Goal: Task Accomplishment & Management: Complete application form

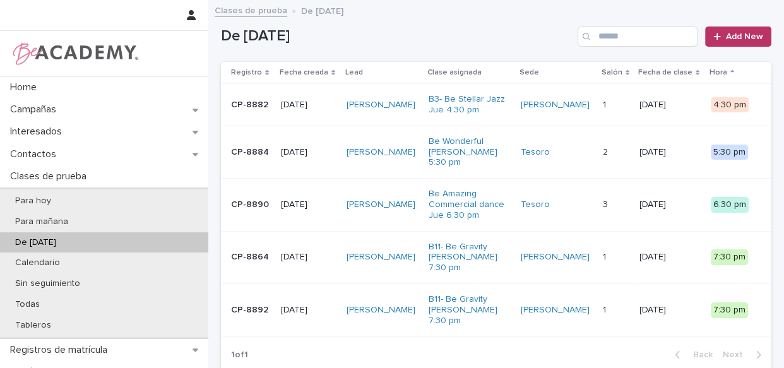
click at [419, 256] on div "Laura Amador Robayo" at bounding box center [383, 257] width 72 height 21
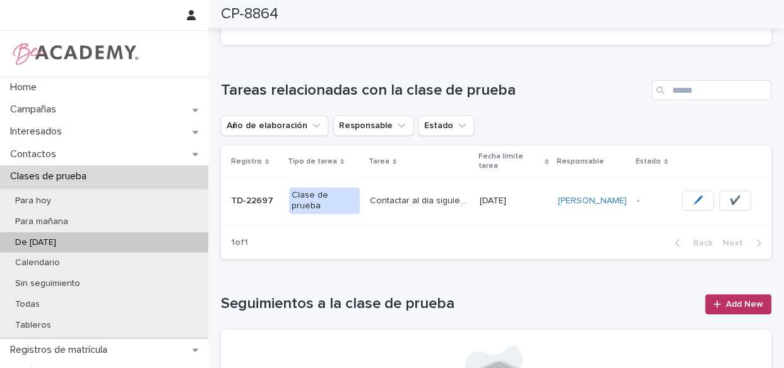
scroll to position [373, 0]
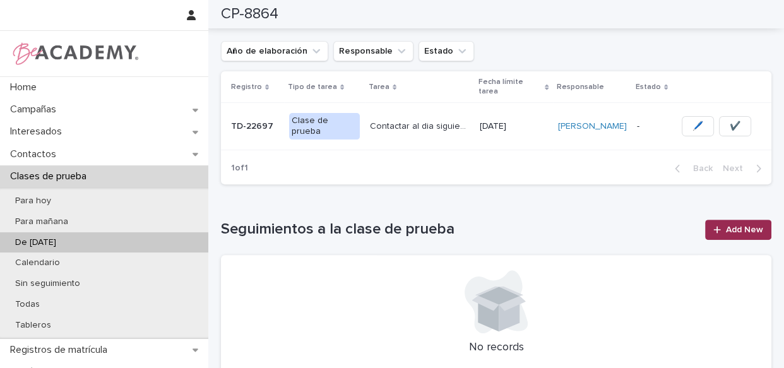
click at [711, 234] on link "Add New" at bounding box center [738, 230] width 66 height 20
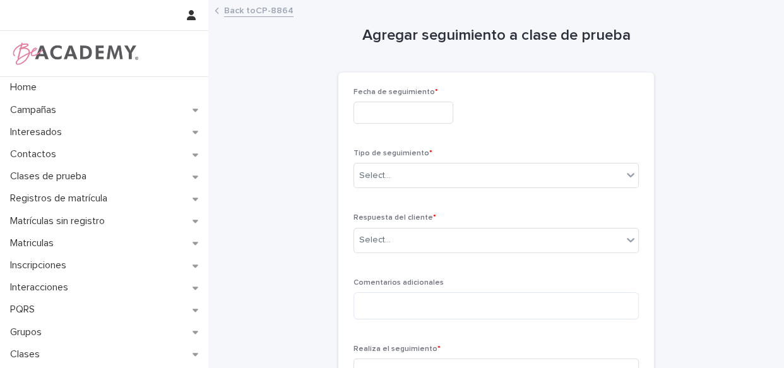
click at [439, 111] on input "text" at bounding box center [404, 113] width 100 height 22
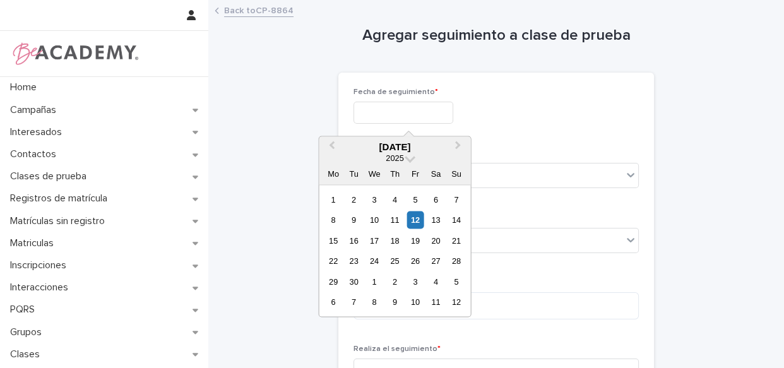
click at [426, 106] on input "text" at bounding box center [404, 113] width 100 height 22
click at [413, 223] on div "12" at bounding box center [415, 220] width 17 height 17
type input "**********"
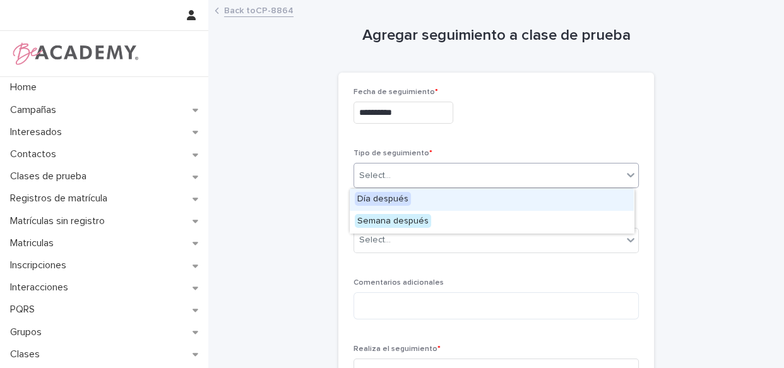
click at [428, 181] on div "Select..." at bounding box center [488, 175] width 268 height 21
click at [431, 202] on div "Día después" at bounding box center [492, 200] width 284 height 22
click at [446, 177] on div "Día después" at bounding box center [480, 175] width 253 height 21
click at [476, 254] on div "Respuesta del cliente * Select..." at bounding box center [496, 237] width 285 height 49
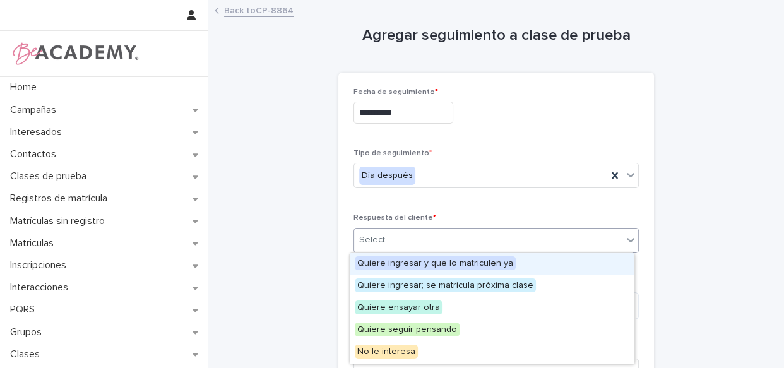
click at [478, 241] on div "Select..." at bounding box center [488, 240] width 268 height 21
click at [491, 290] on span "Quiere ingresar; se matricula próxima clase" at bounding box center [445, 286] width 181 height 14
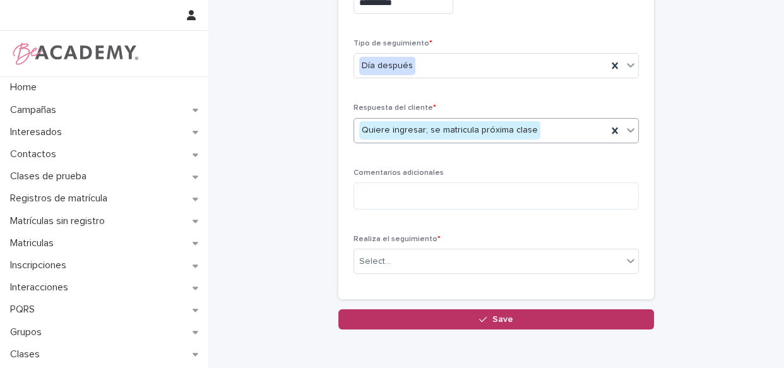
scroll to position [111, 0]
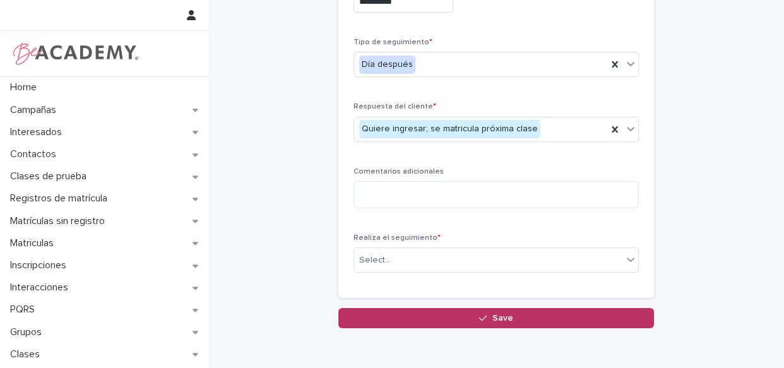
click at [515, 219] on div "**********" at bounding box center [496, 130] width 285 height 307
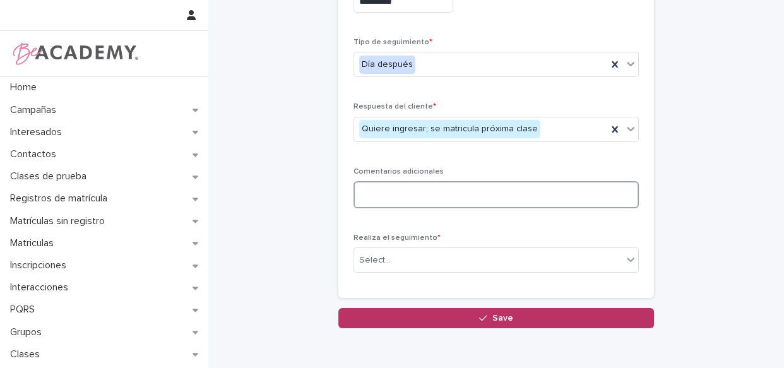
click at [516, 203] on textarea at bounding box center [496, 194] width 285 height 27
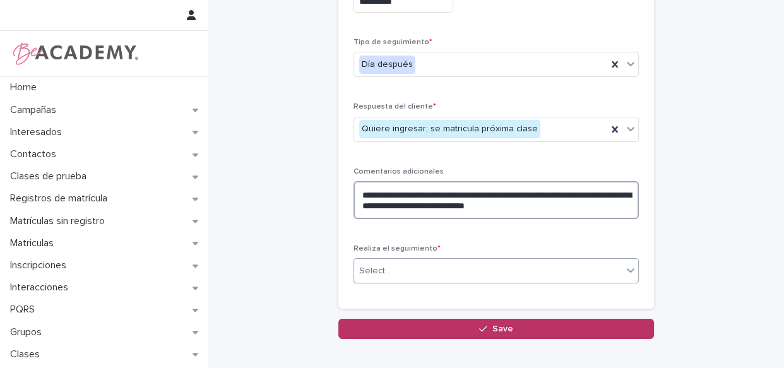
type textarea "**********"
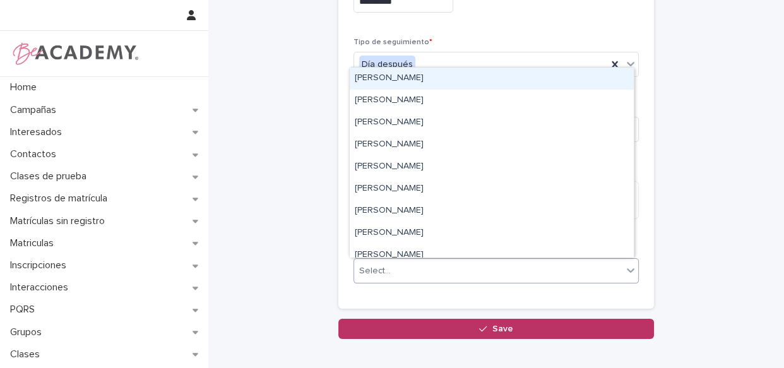
click at [501, 271] on div "Select..." at bounding box center [488, 271] width 268 height 21
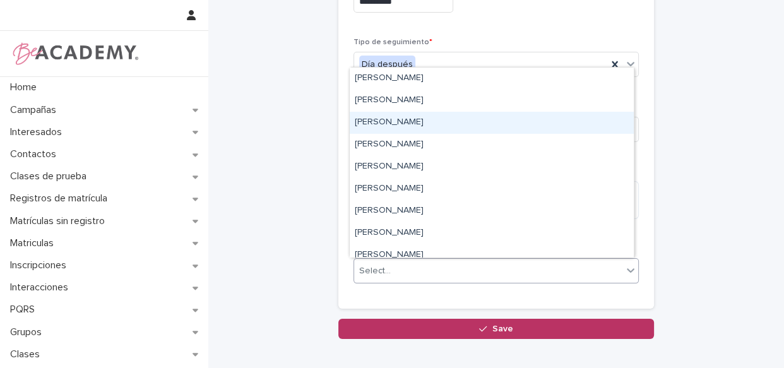
click at [463, 128] on div "Gina Orjuela Cortes" at bounding box center [492, 123] width 284 height 22
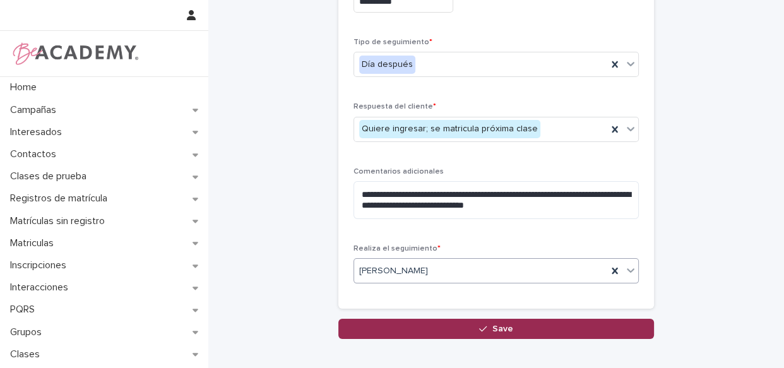
click at [506, 320] on button "Save" at bounding box center [497, 329] width 316 height 20
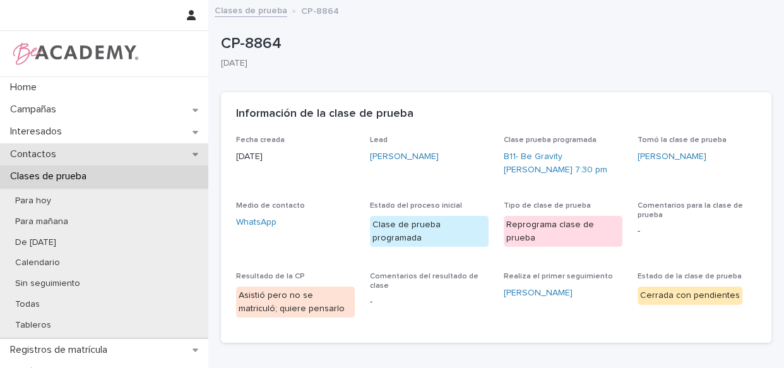
click at [42, 151] on p "Contactos" at bounding box center [35, 154] width 61 height 12
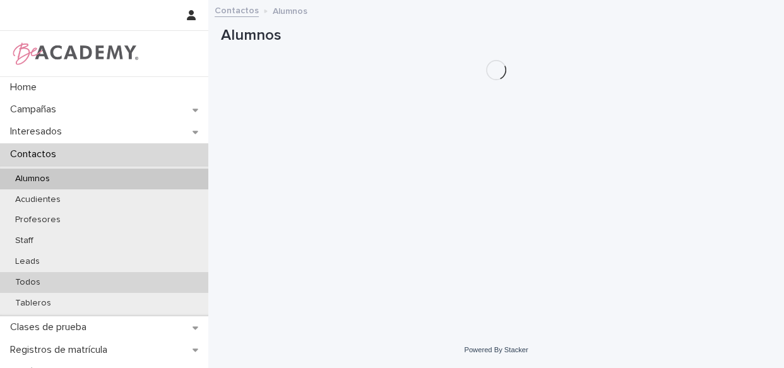
click at [33, 281] on p "Todos" at bounding box center [27, 282] width 45 height 11
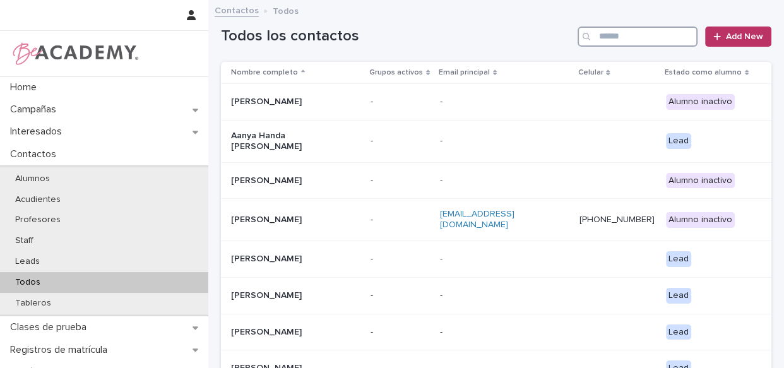
click at [652, 44] on input "Search" at bounding box center [638, 37] width 120 height 20
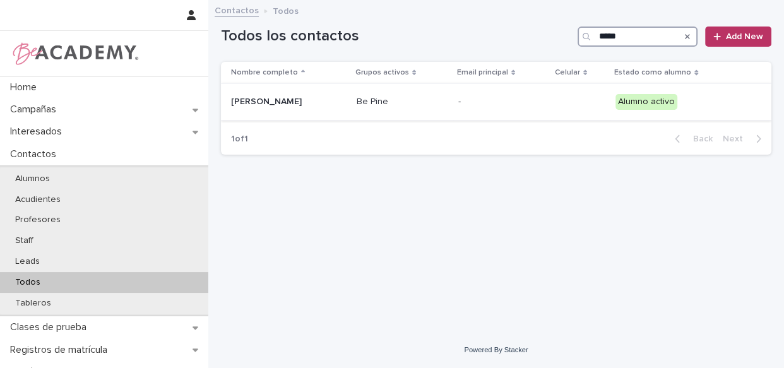
type input "*****"
click at [453, 114] on td "Be Pine" at bounding box center [403, 102] width 102 height 37
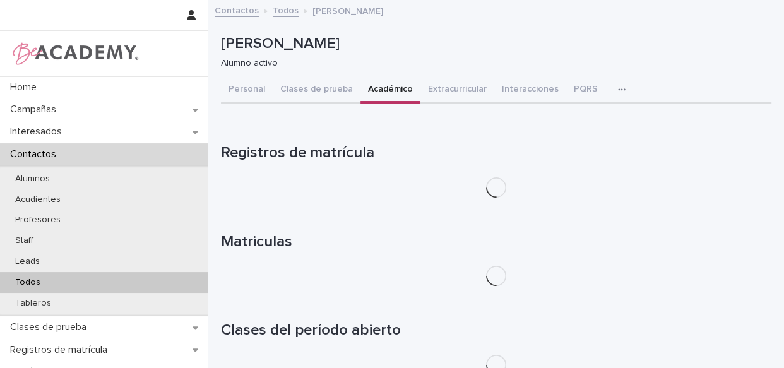
click at [386, 88] on button "Académico" at bounding box center [391, 90] width 60 height 27
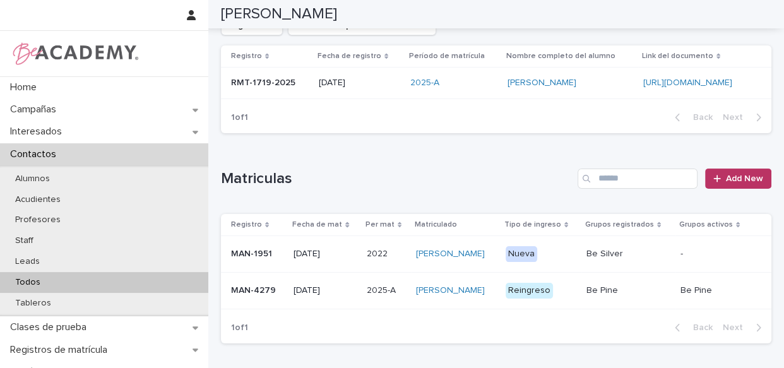
scroll to position [217, 0]
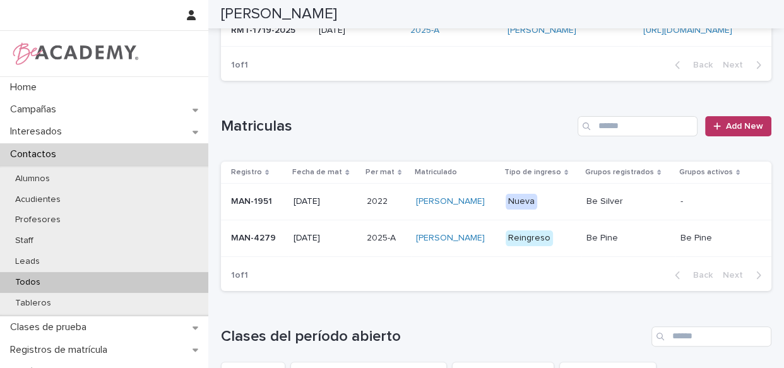
click at [495, 249] on div "Randy Betancur Trujillo" at bounding box center [455, 238] width 79 height 21
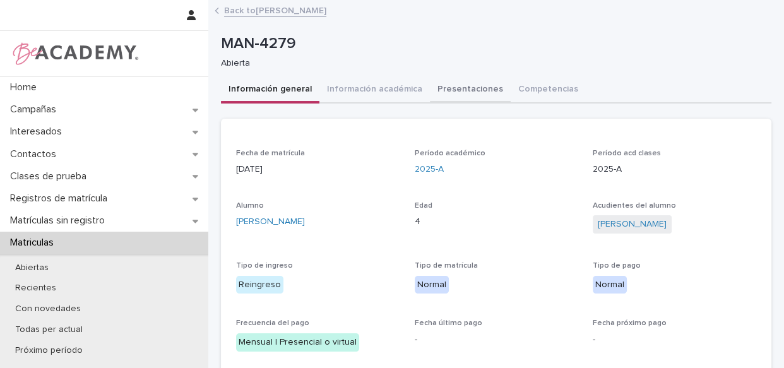
click at [457, 100] on button "Presentaciones" at bounding box center [470, 90] width 81 height 27
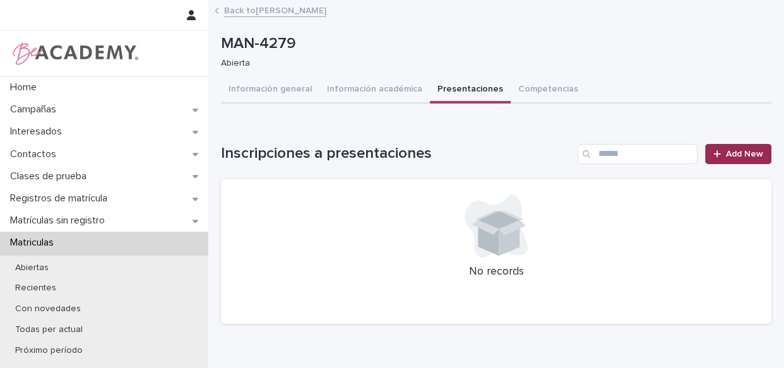
click at [714, 150] on icon at bounding box center [718, 154] width 8 height 9
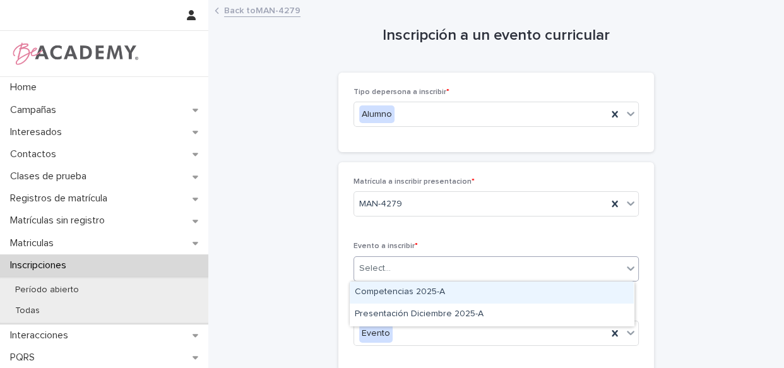
click at [423, 277] on div "Select..." at bounding box center [488, 268] width 268 height 21
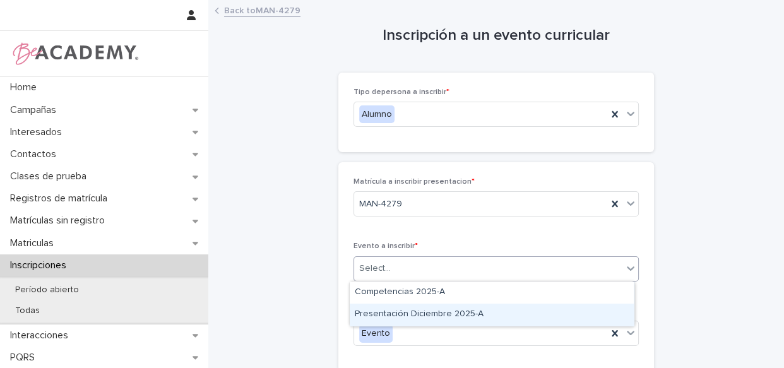
click at [424, 309] on div "Presentación Diciembre 2025-A" at bounding box center [492, 315] width 284 height 22
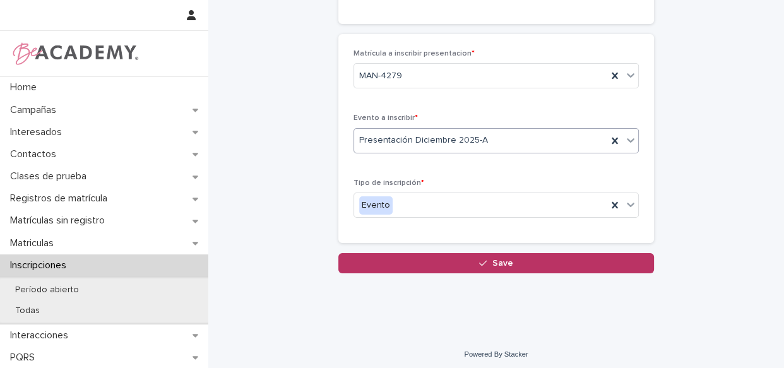
scroll to position [132, 0]
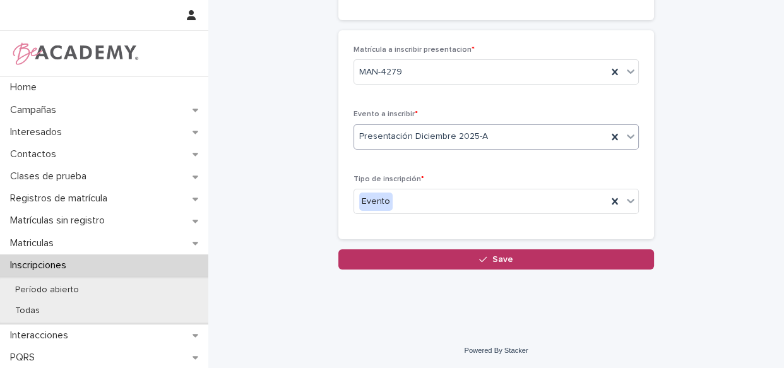
click at [467, 256] on button "Save" at bounding box center [497, 259] width 316 height 20
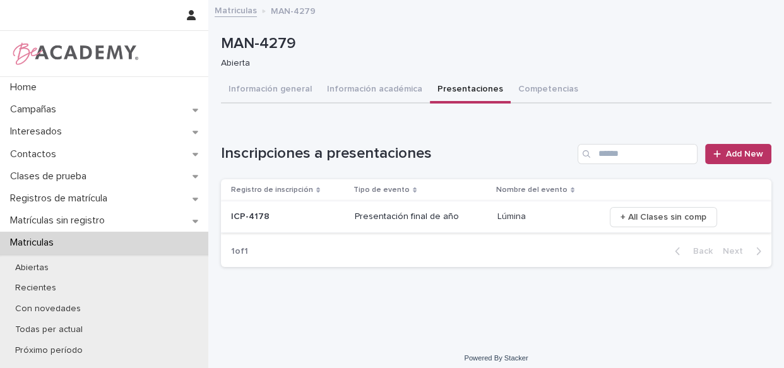
click at [671, 220] on span "+ All Clases sin comp" at bounding box center [664, 217] width 86 height 13
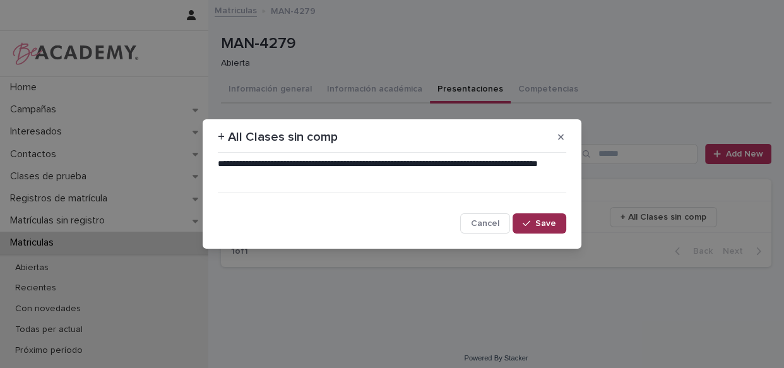
drag, startPoint x: 531, startPoint y: 229, endPoint x: 734, endPoint y: 225, distance: 203.4
click at [531, 229] on button "Save" at bounding box center [540, 223] width 54 height 20
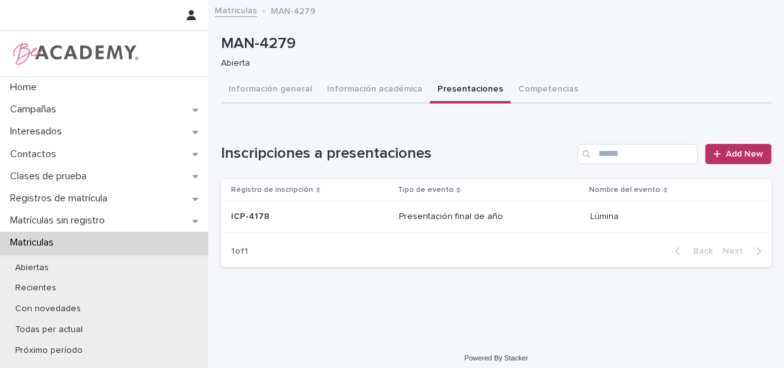
click at [249, 82] on button "Información general" at bounding box center [270, 90] width 99 height 27
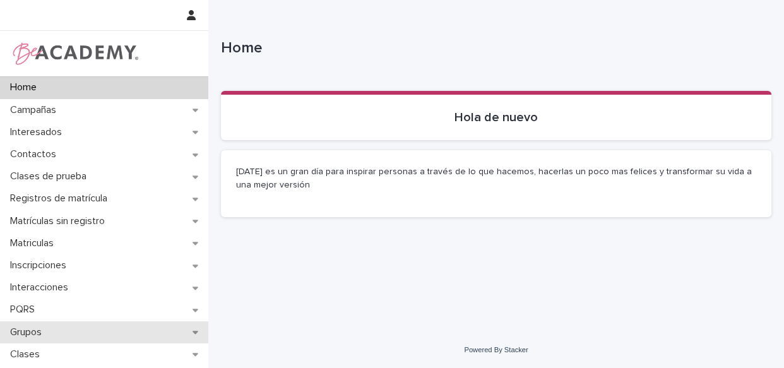
click at [32, 336] on p "Grupos" at bounding box center [28, 333] width 47 height 12
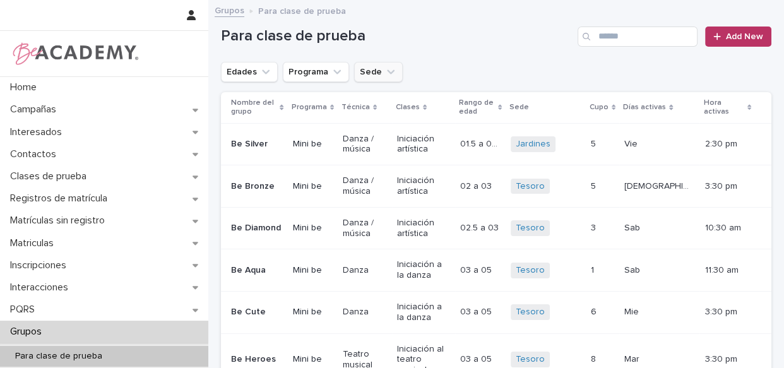
click at [375, 77] on button "Sede" at bounding box center [378, 72] width 49 height 20
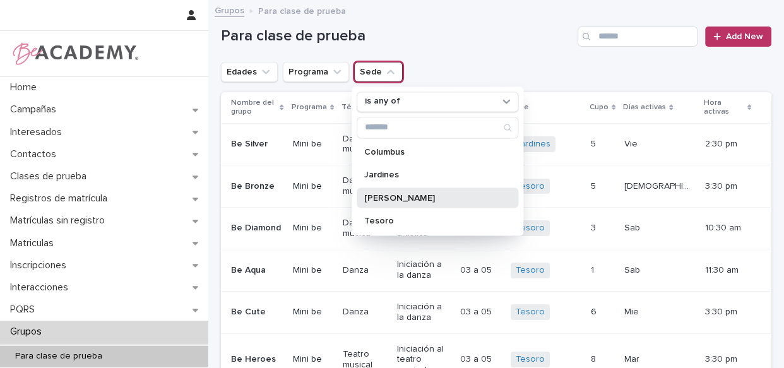
click at [394, 193] on p "[PERSON_NAME]" at bounding box center [431, 197] width 134 height 9
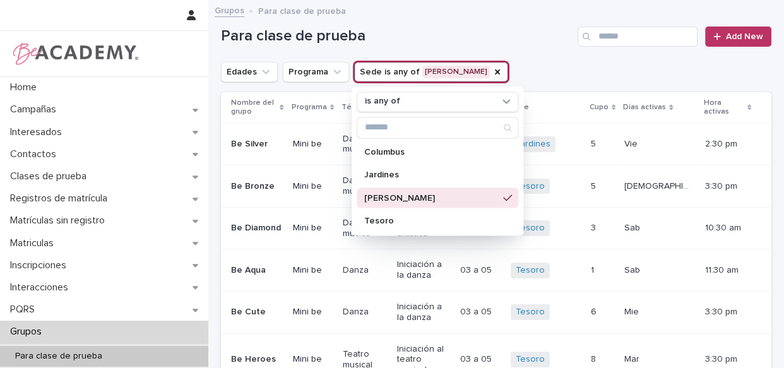
click at [537, 20] on div "Para clase de prueba Add New" at bounding box center [496, 31] width 551 height 61
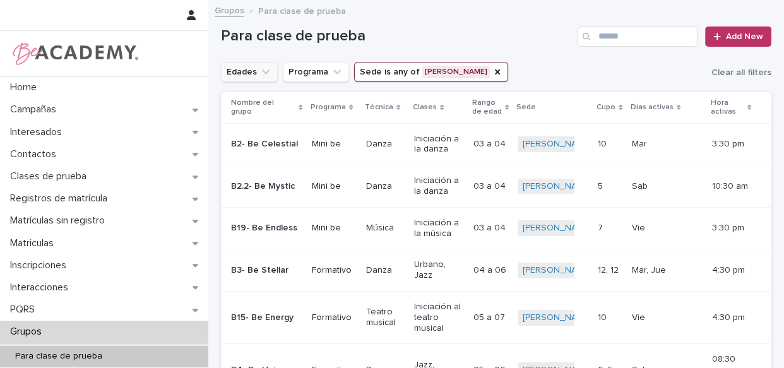
click at [260, 66] on icon "Edades" at bounding box center [266, 72] width 13 height 13
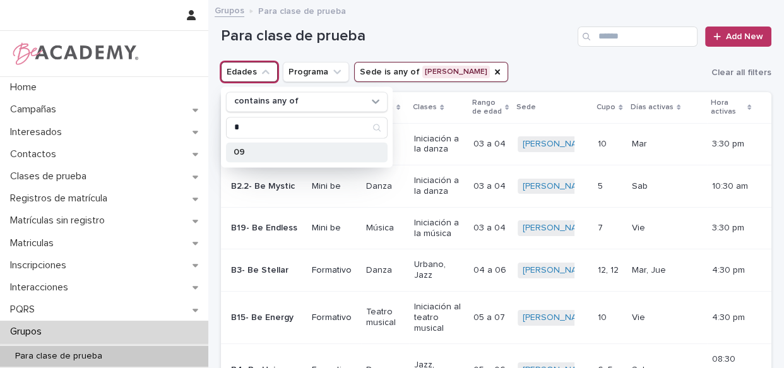
type input "*"
click at [243, 153] on p "09" at bounding box center [301, 152] width 134 height 9
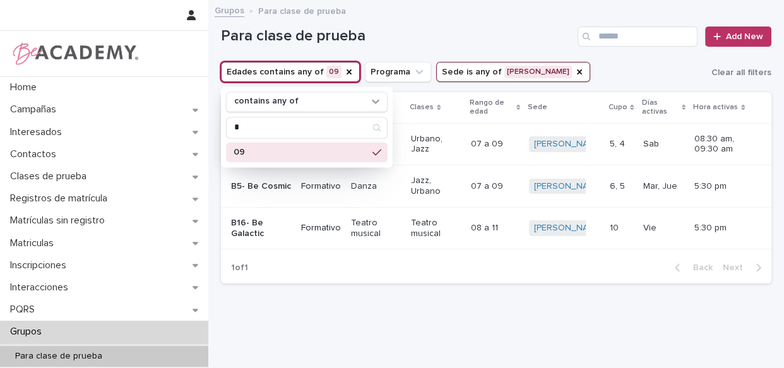
click at [489, 14] on div "Grupos Para clase de prueba" at bounding box center [496, 12] width 576 height 18
